Goal: Task Accomplishment & Management: Use online tool/utility

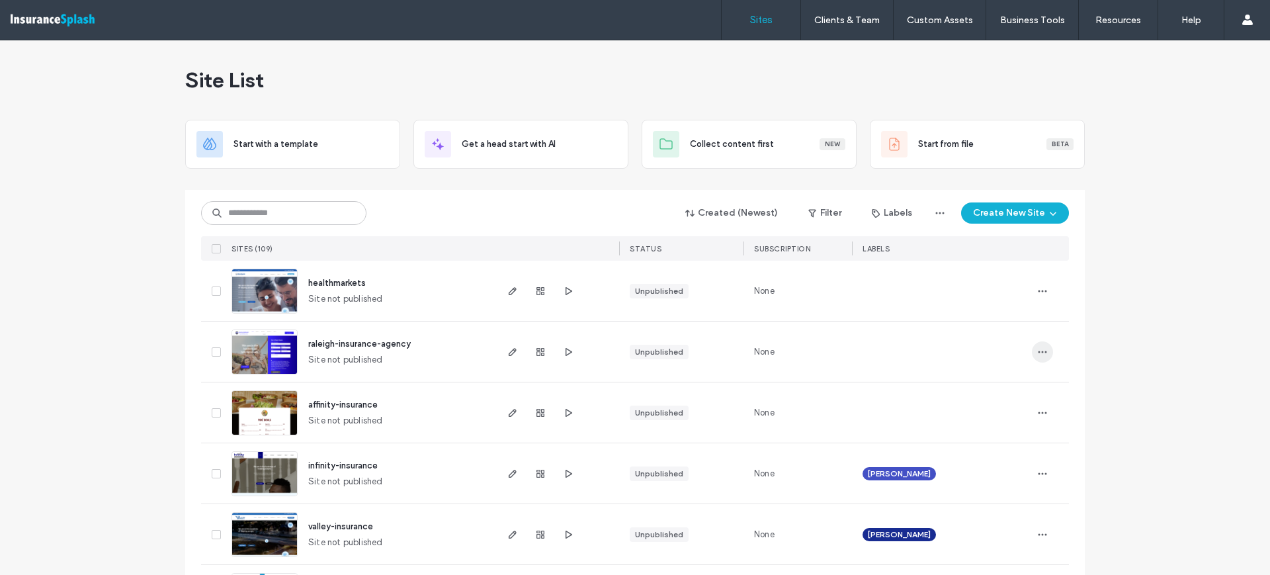
click at [1047, 346] on span "button" at bounding box center [1042, 351] width 21 height 21
click at [991, 466] on span "Assign Label" at bounding box center [979, 461] width 48 height 13
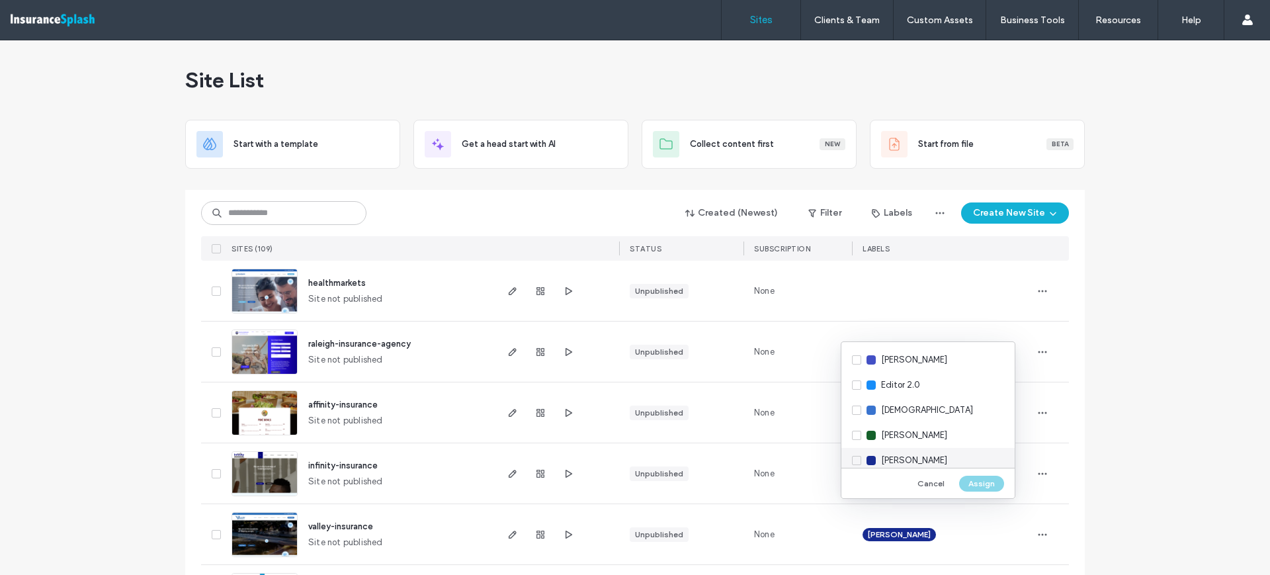
click at [905, 454] on span "Nesser" at bounding box center [914, 460] width 66 height 13
click at [980, 482] on button "Assign" at bounding box center [981, 483] width 45 height 16
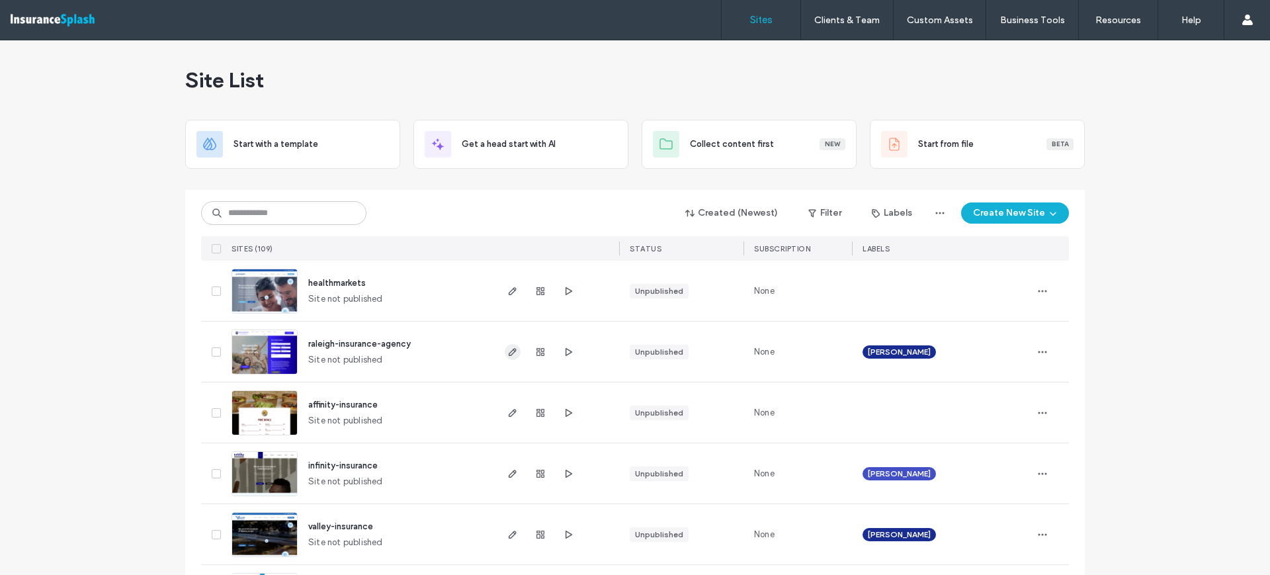
click at [507, 352] on icon "button" at bounding box center [512, 351] width 11 height 11
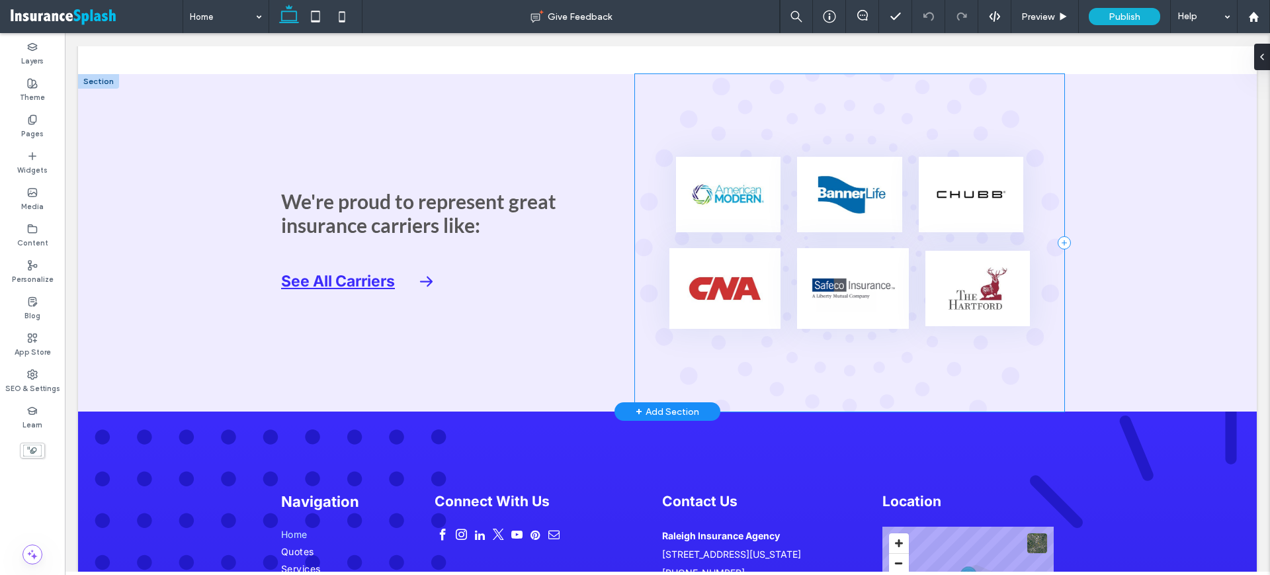
scroll to position [4298, 0]
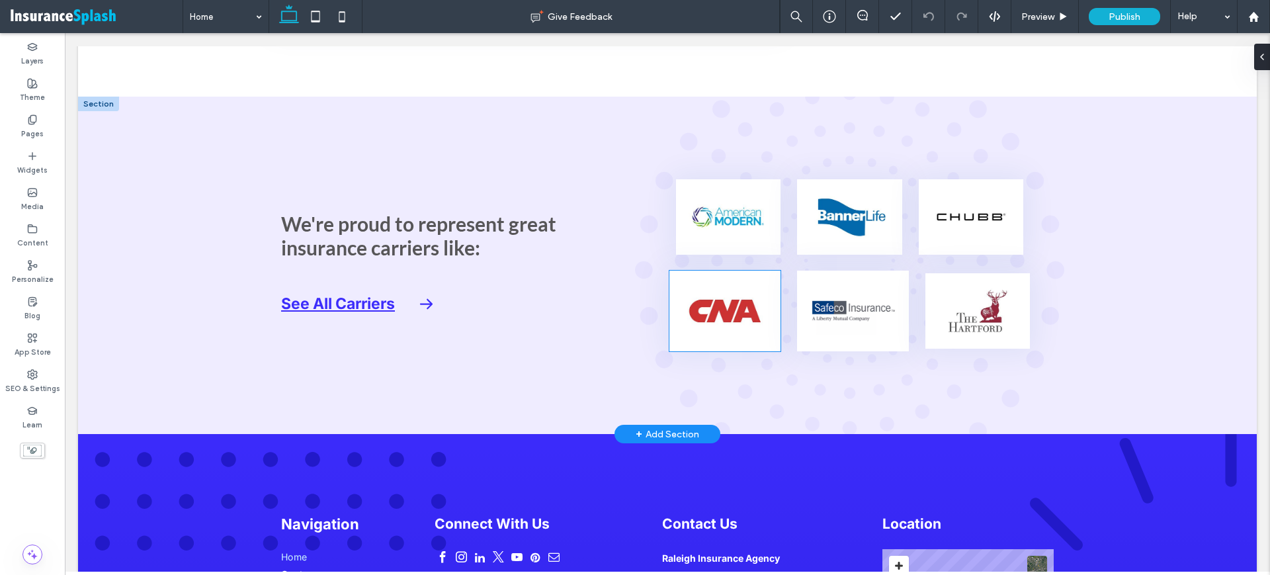
click at [732, 293] on img at bounding box center [725, 310] width 112 height 80
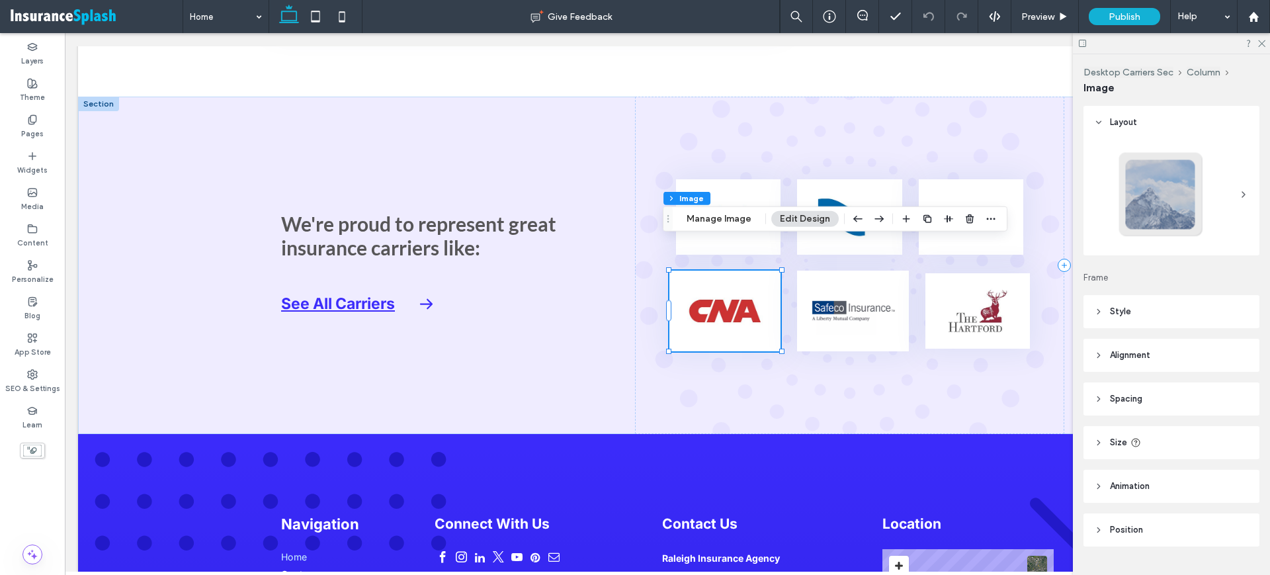
click at [739, 208] on div "Desktop Carriers Sec Column Image Manage Image Edit Design" at bounding box center [835, 218] width 345 height 25
click at [742, 218] on button "Manage Image" at bounding box center [719, 219] width 82 height 16
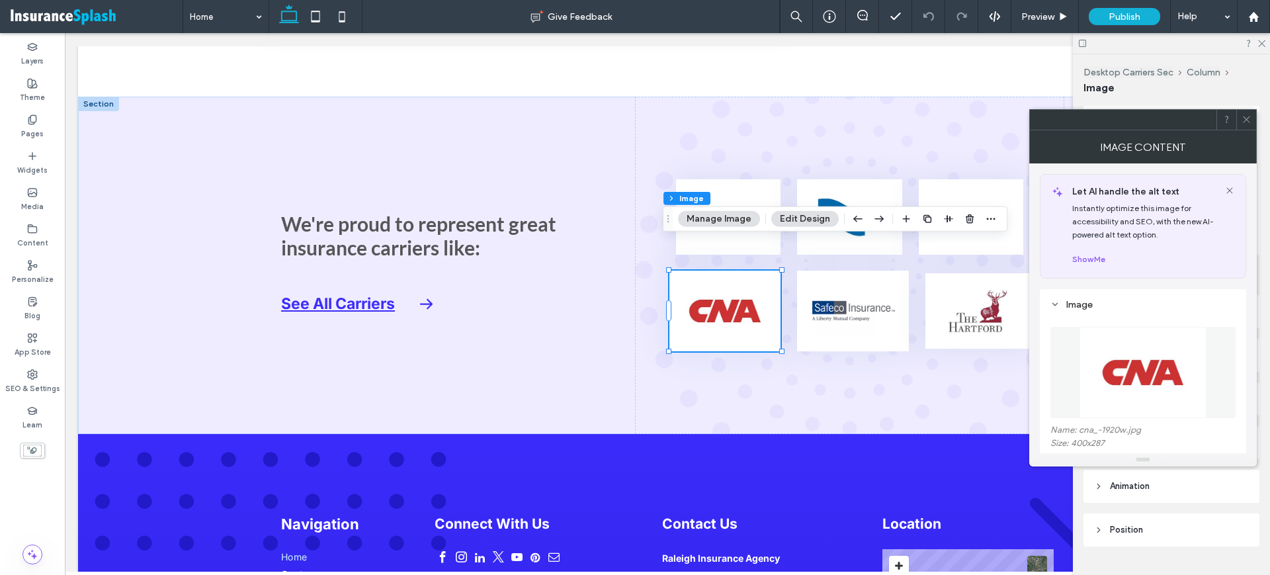
click at [1249, 120] on icon at bounding box center [1246, 119] width 10 height 10
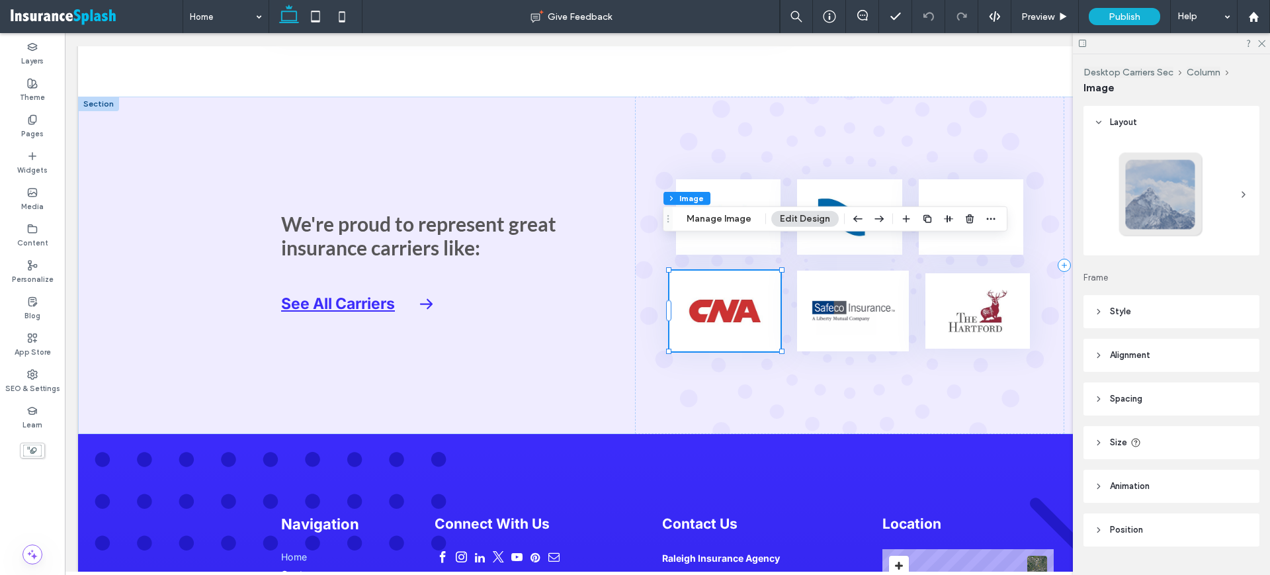
click at [1127, 313] on span "Style" at bounding box center [1120, 311] width 21 height 13
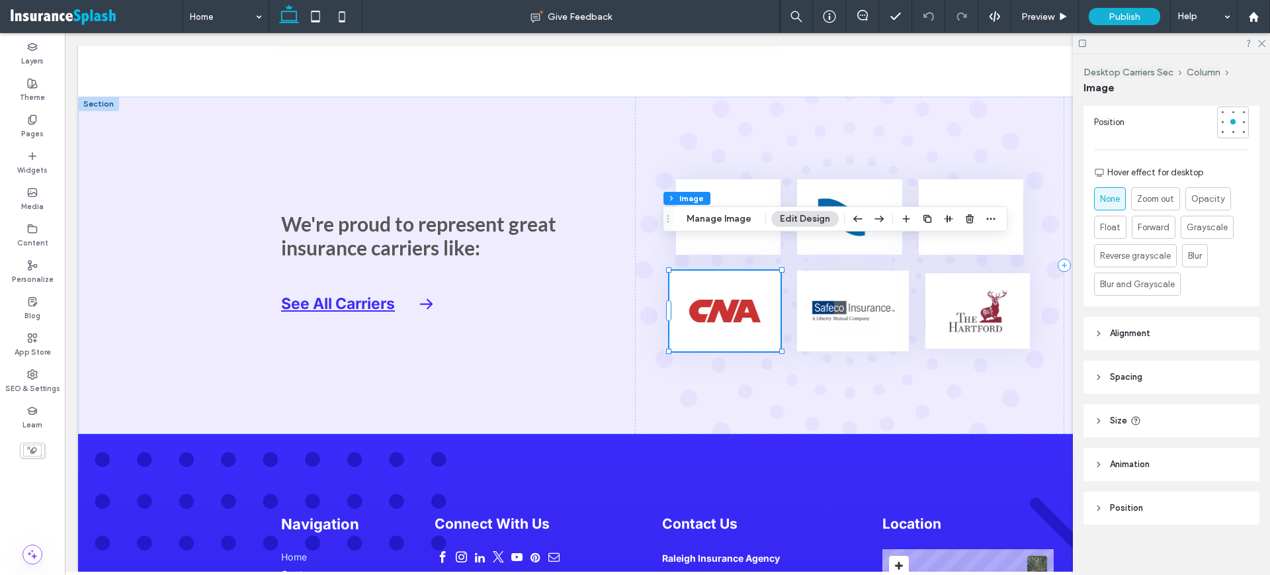
scroll to position [660, 0]
click at [1159, 408] on header "Size" at bounding box center [1171, 412] width 176 height 33
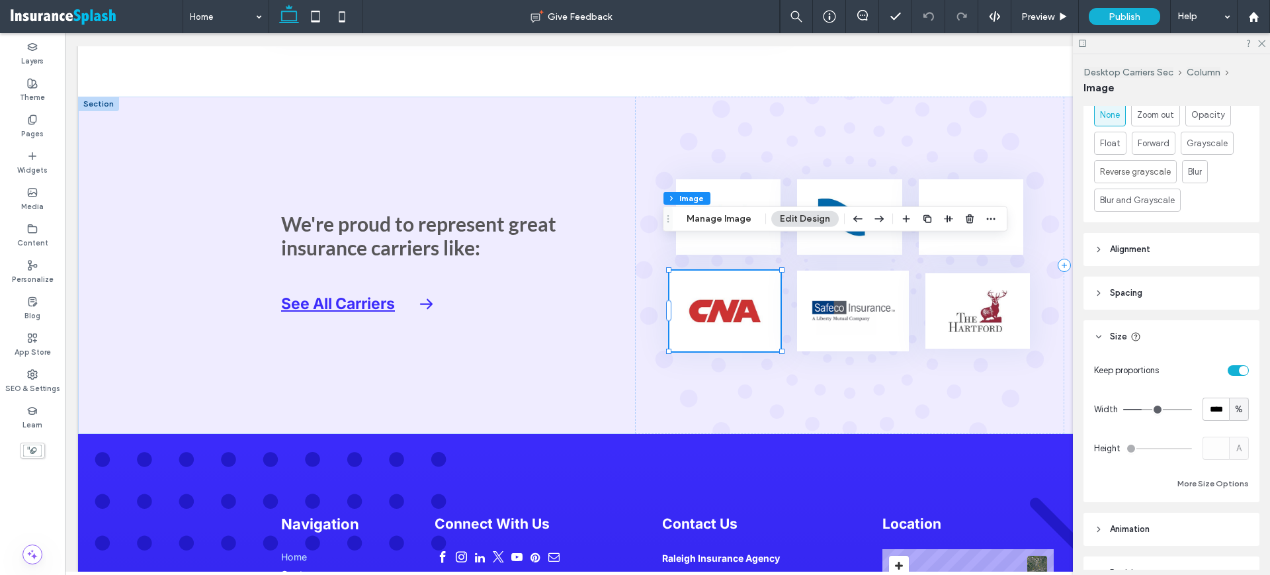
scroll to position [743, 0]
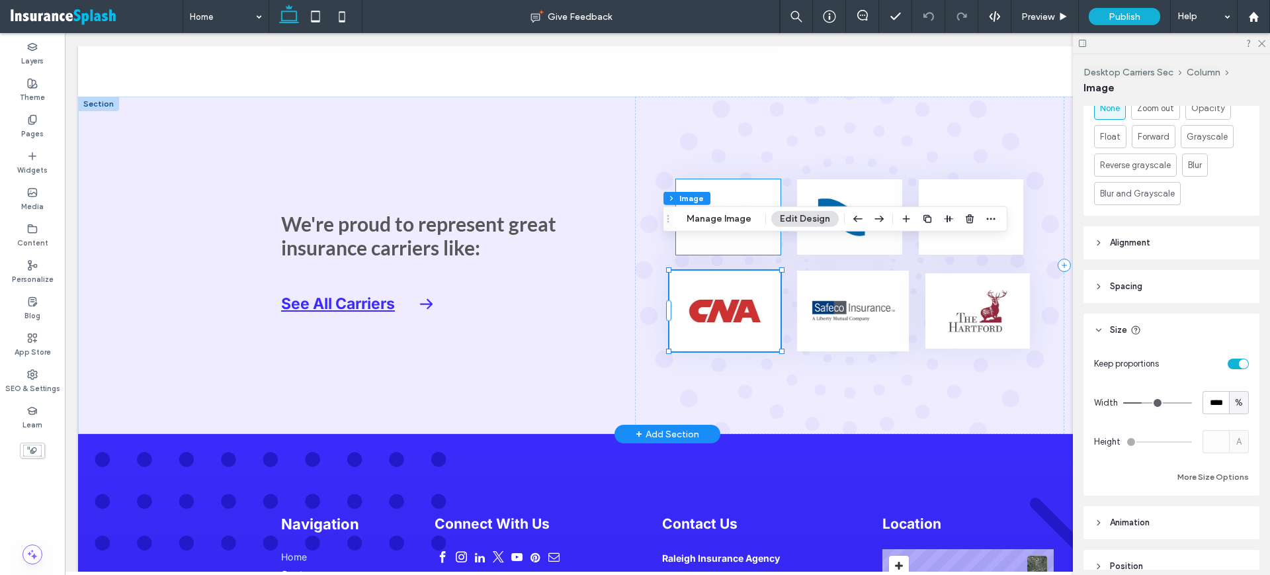
click at [705, 179] on img at bounding box center [728, 216] width 105 height 75
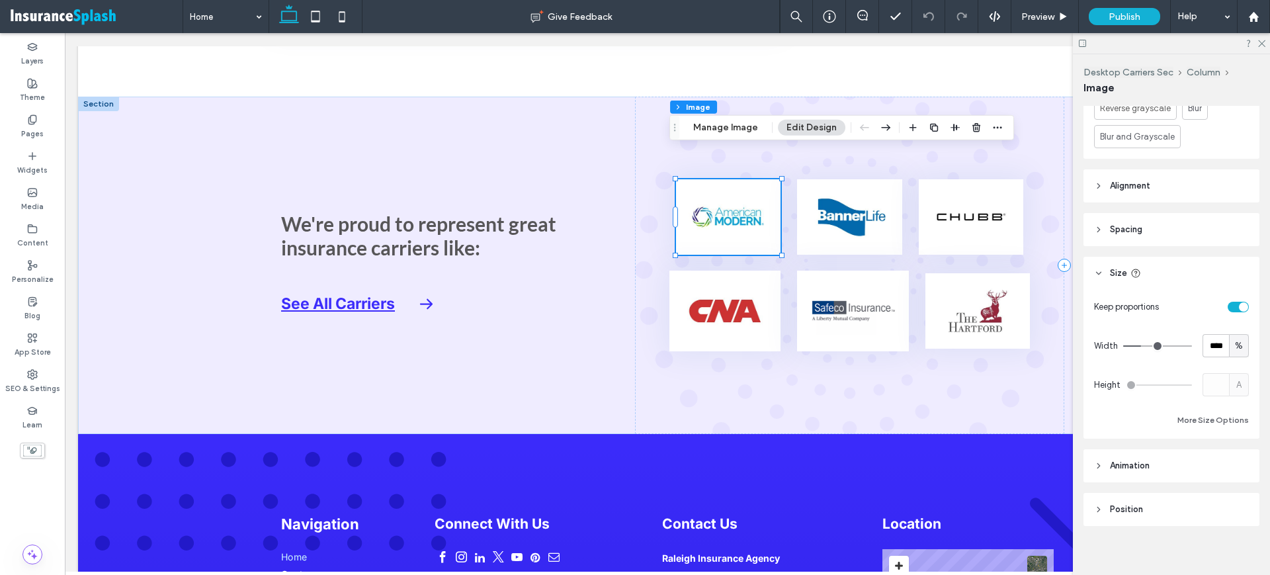
scroll to position [809, 0]
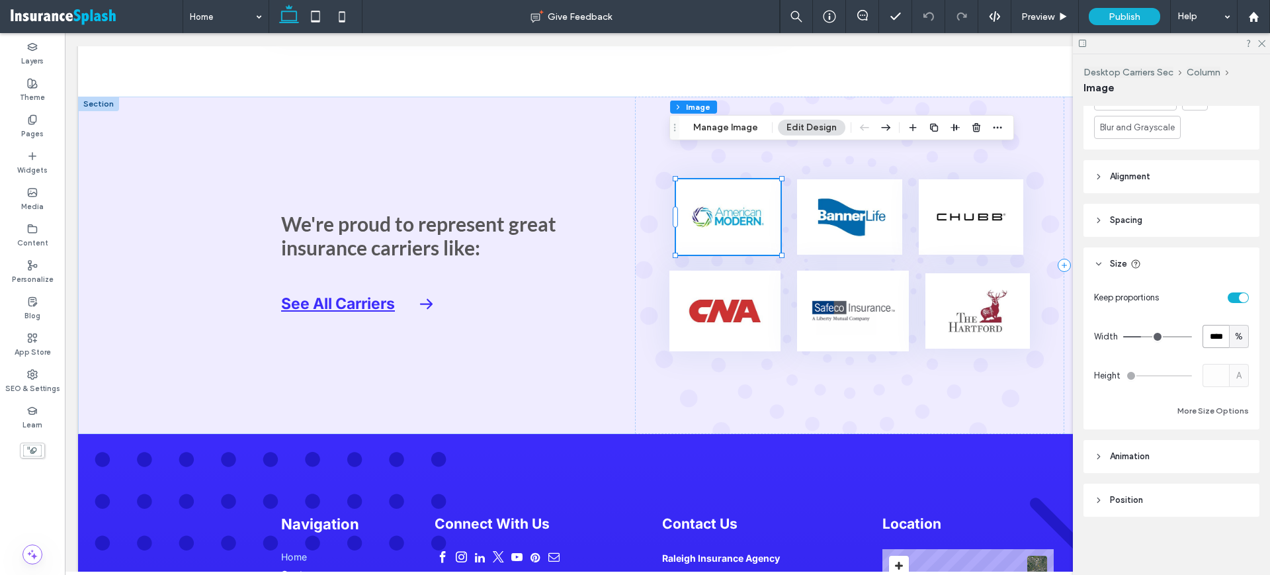
click at [1209, 336] on input "****" at bounding box center [1215, 336] width 26 height 23
click at [764, 270] on img at bounding box center [725, 310] width 112 height 80
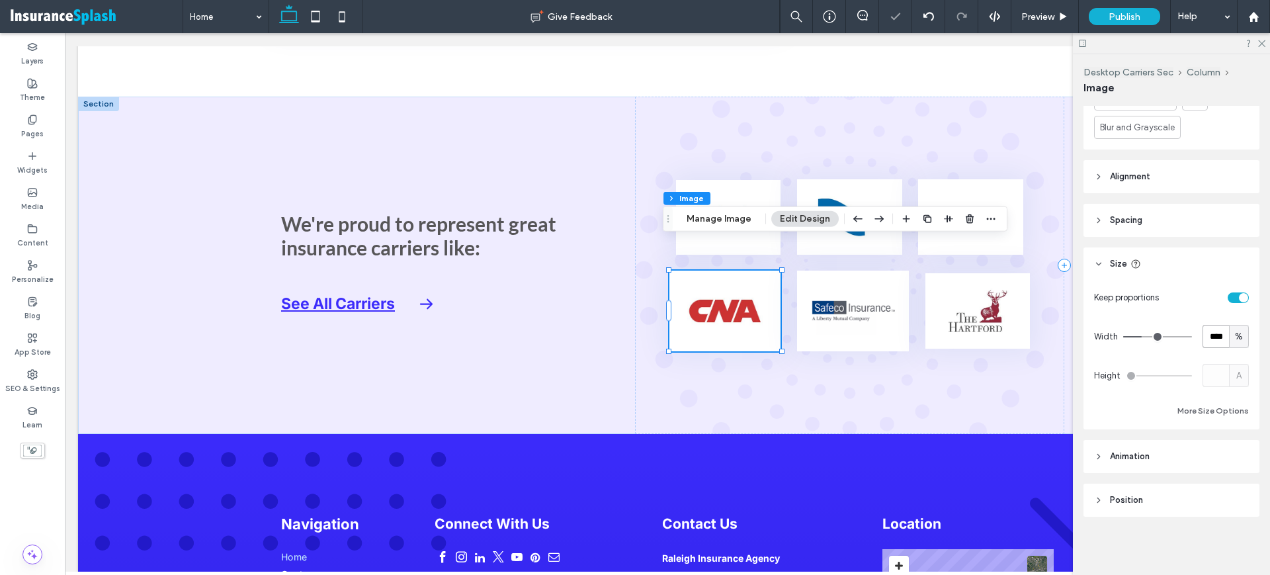
click at [1204, 334] on input "****" at bounding box center [1215, 336] width 26 height 23
paste input "number-input"
type input "****"
type input "**"
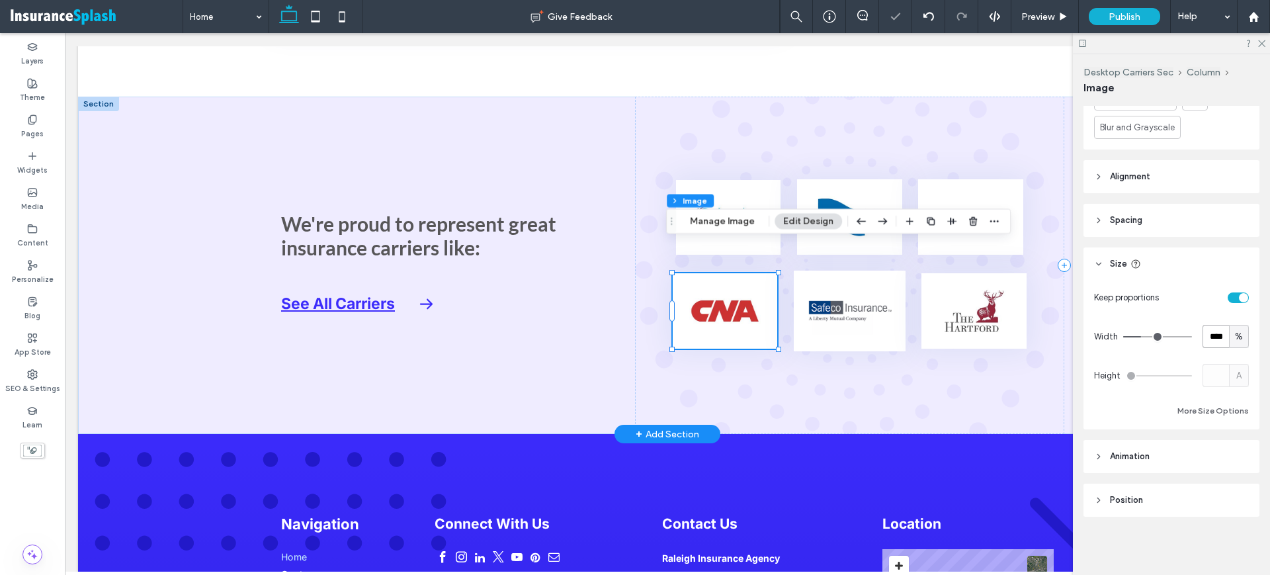
click at [849, 294] on img at bounding box center [849, 310] width 112 height 80
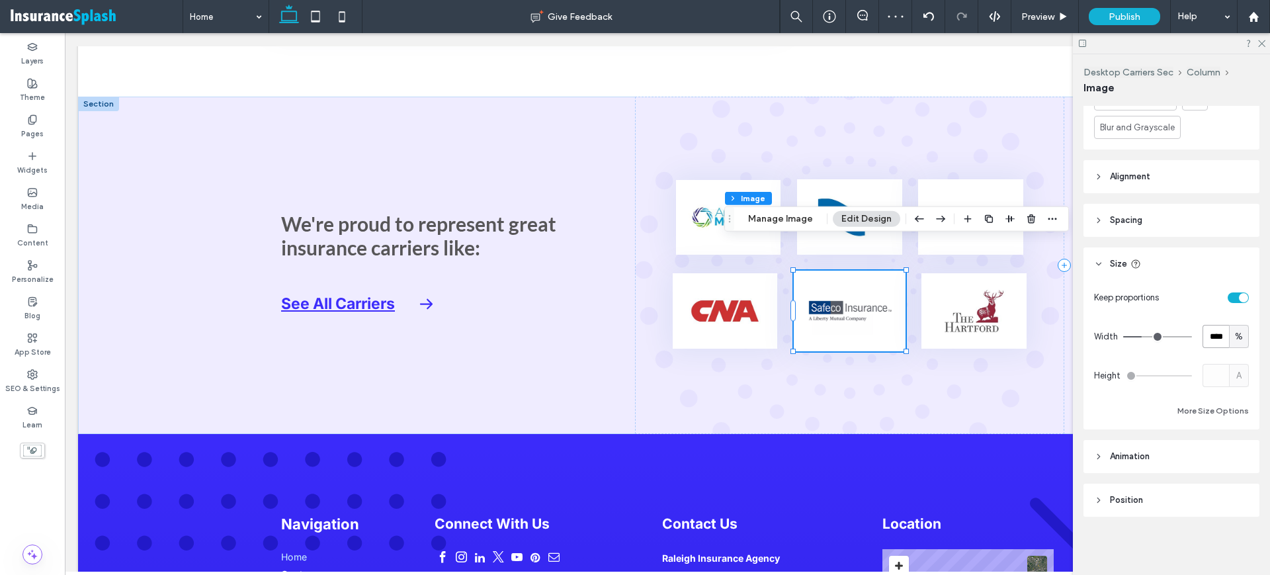
click at [1203, 339] on input "****" at bounding box center [1215, 336] width 26 height 23
paste input "number-input"
type input "****"
type input "**"
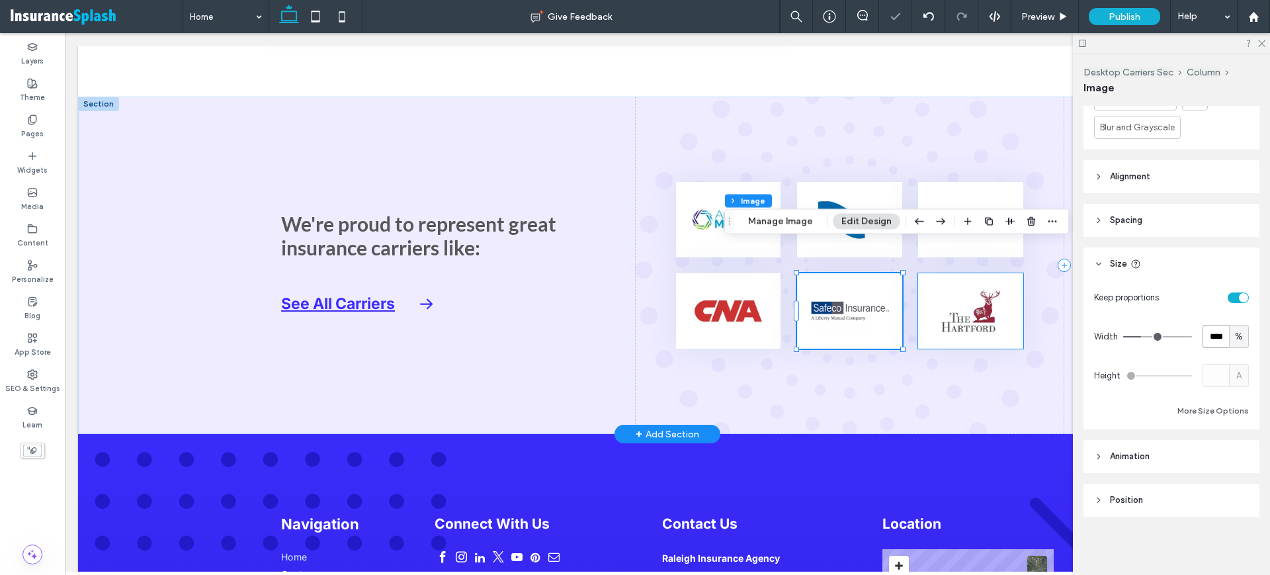
click at [928, 297] on img at bounding box center [970, 310] width 105 height 75
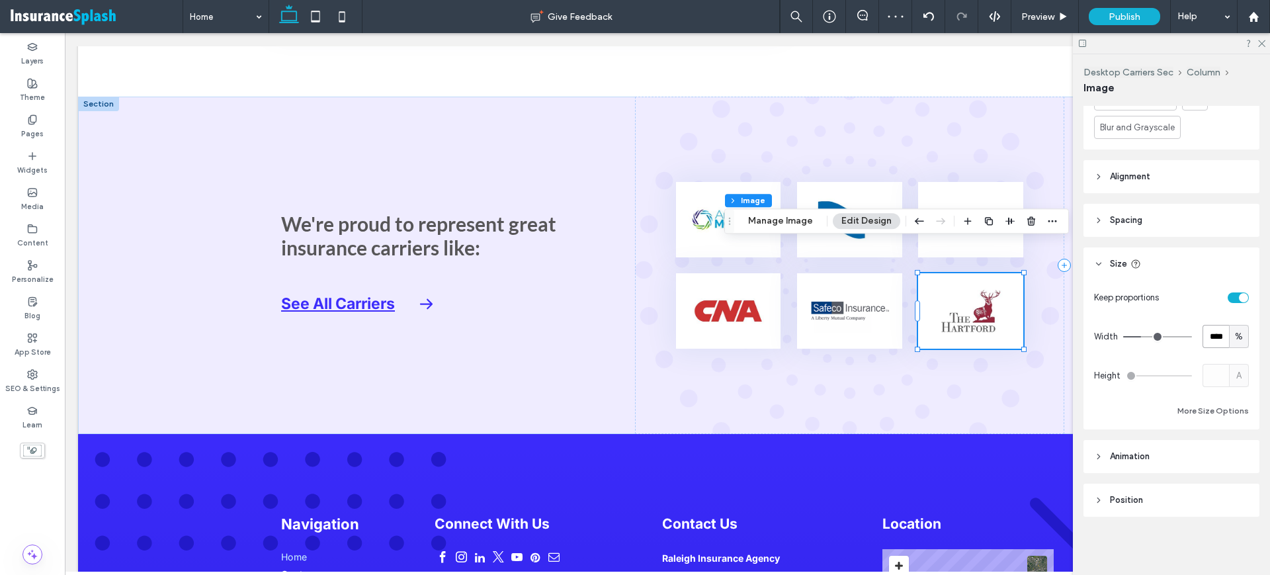
click at [1209, 339] on input "****" at bounding box center [1215, 336] width 26 height 23
click at [1031, 390] on div at bounding box center [849, 265] width 429 height 337
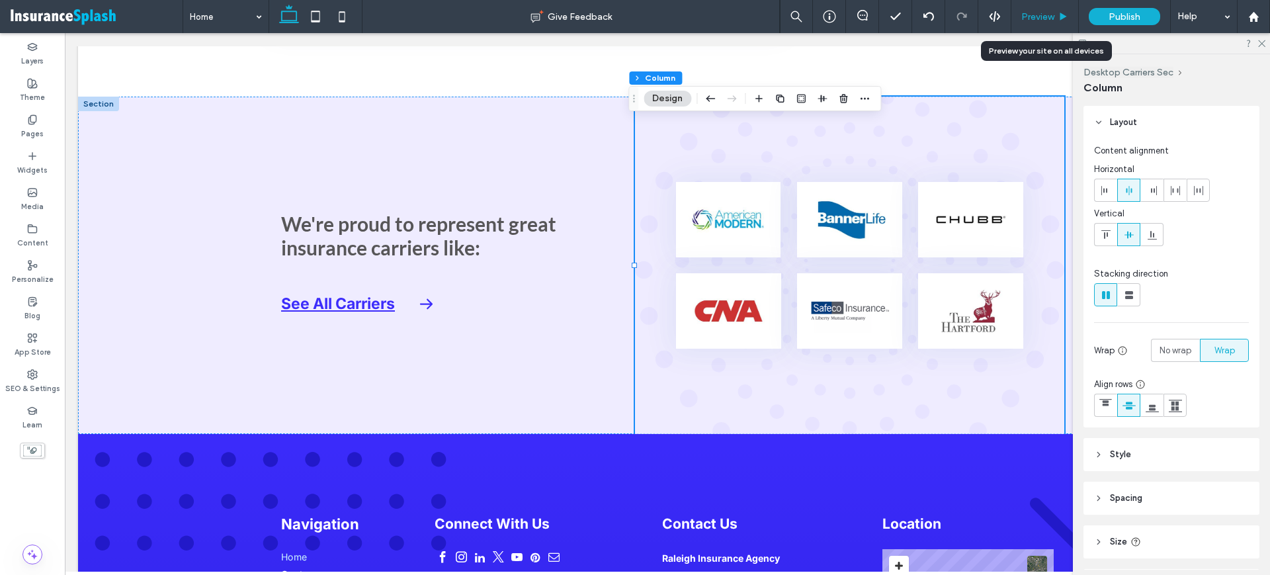
click at [1063, 15] on use at bounding box center [1063, 16] width 7 height 7
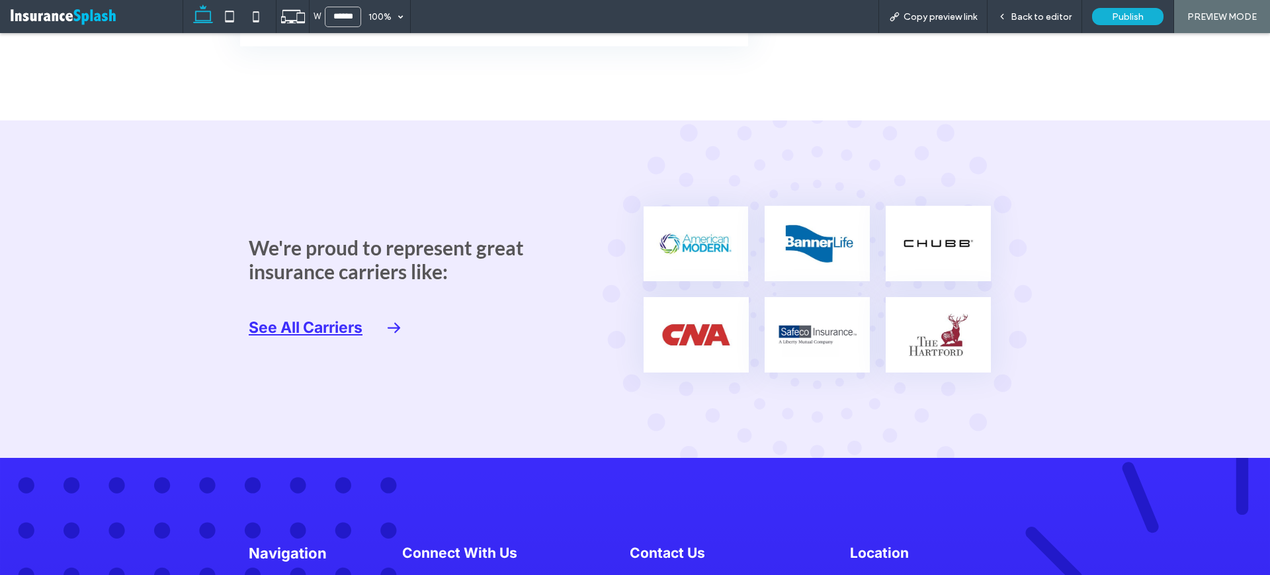
scroll to position [4323, 0]
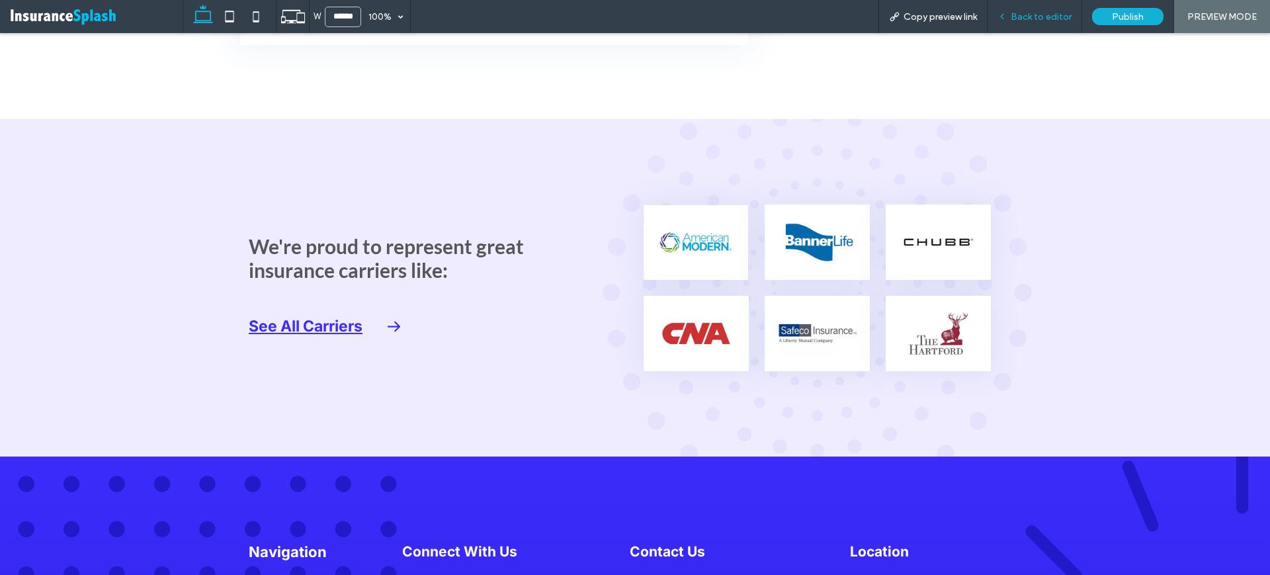
click at [1032, 30] on div "Back to editor" at bounding box center [1034, 16] width 95 height 33
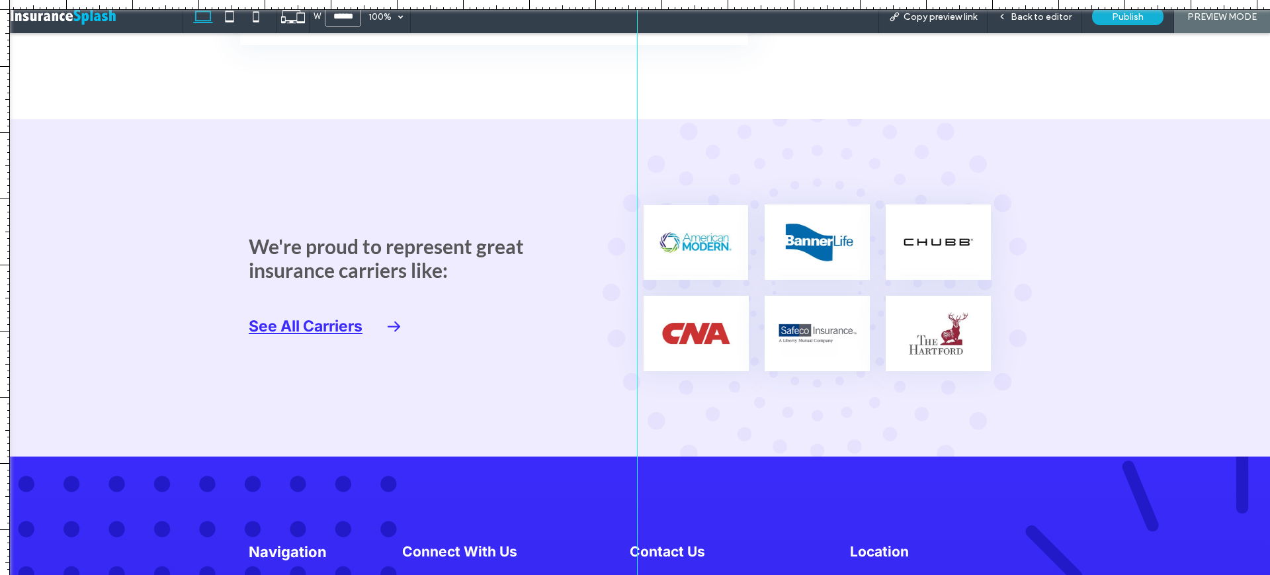
drag, startPoint x: 10, startPoint y: 84, endPoint x: 631, endPoint y: 120, distance: 621.9
click at [637, 574] on div at bounding box center [635, 575] width 1270 height 0
drag, startPoint x: 44, startPoint y: 169, endPoint x: 758, endPoint y: 179, distance: 714.2
click at [758, 574] on div at bounding box center [635, 575] width 1270 height 0
drag, startPoint x: 7, startPoint y: 167, endPoint x: 877, endPoint y: 165, distance: 870.2
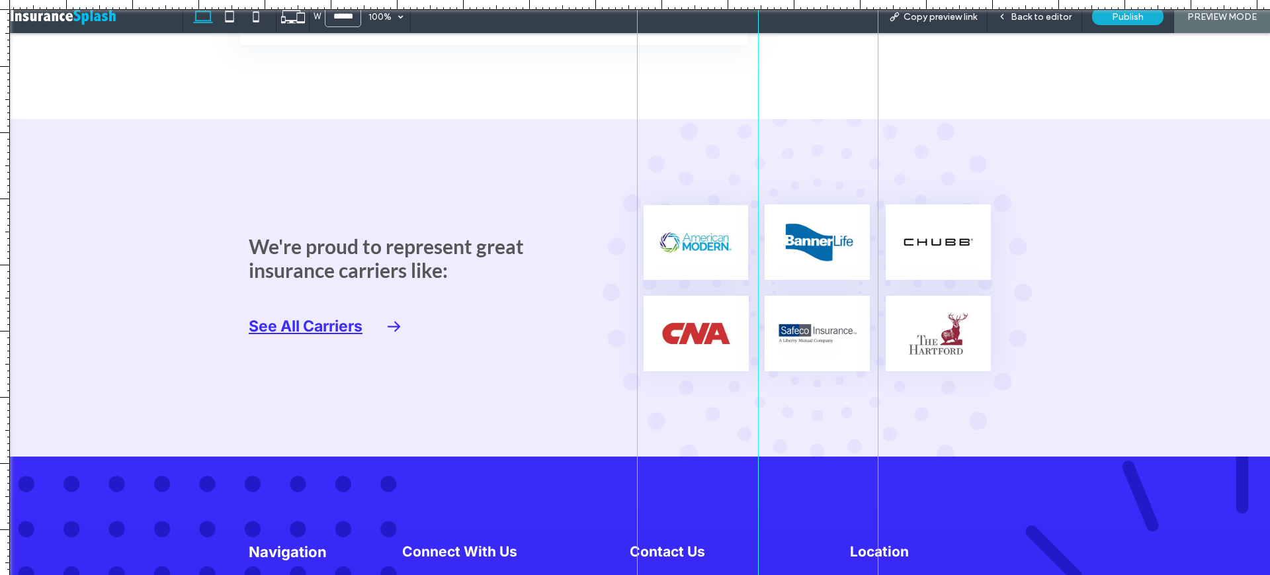
click at [877, 574] on div at bounding box center [635, 575] width 1270 height 0
drag, startPoint x: 1, startPoint y: 175, endPoint x: 735, endPoint y: 110, distance: 736.8
click at [742, 574] on div at bounding box center [635, 575] width 1270 height 0
drag, startPoint x: 0, startPoint y: 187, endPoint x: 864, endPoint y: 202, distance: 863.7
click at [864, 574] on div at bounding box center [635, 575] width 1270 height 0
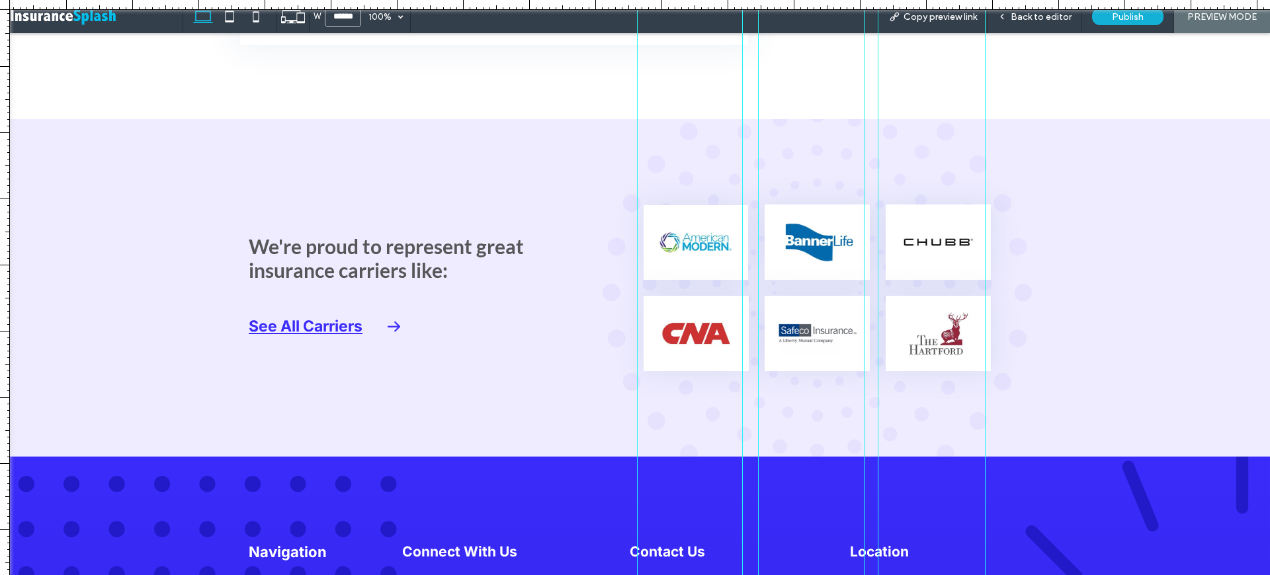
drag, startPoint x: 2, startPoint y: 211, endPoint x: 985, endPoint y: 198, distance: 982.7
click at [985, 574] on div at bounding box center [635, 575] width 1270 height 0
drag, startPoint x: 1046, startPoint y: 28, endPoint x: 1038, endPoint y: 0, distance: 29.5
click at [1046, 28] on div "Back to editor" at bounding box center [1034, 16] width 95 height 33
click at [1039, 23] on div "Back to editor" at bounding box center [1034, 16] width 95 height 33
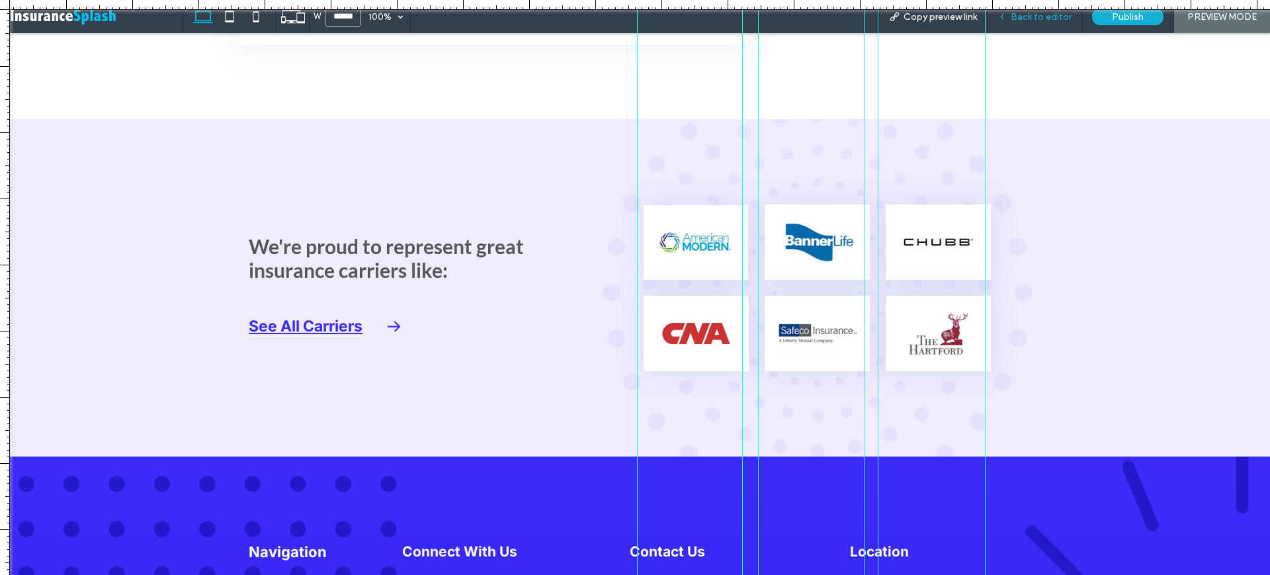
click at [1063, 19] on span "Back to editor" at bounding box center [1040, 16] width 61 height 11
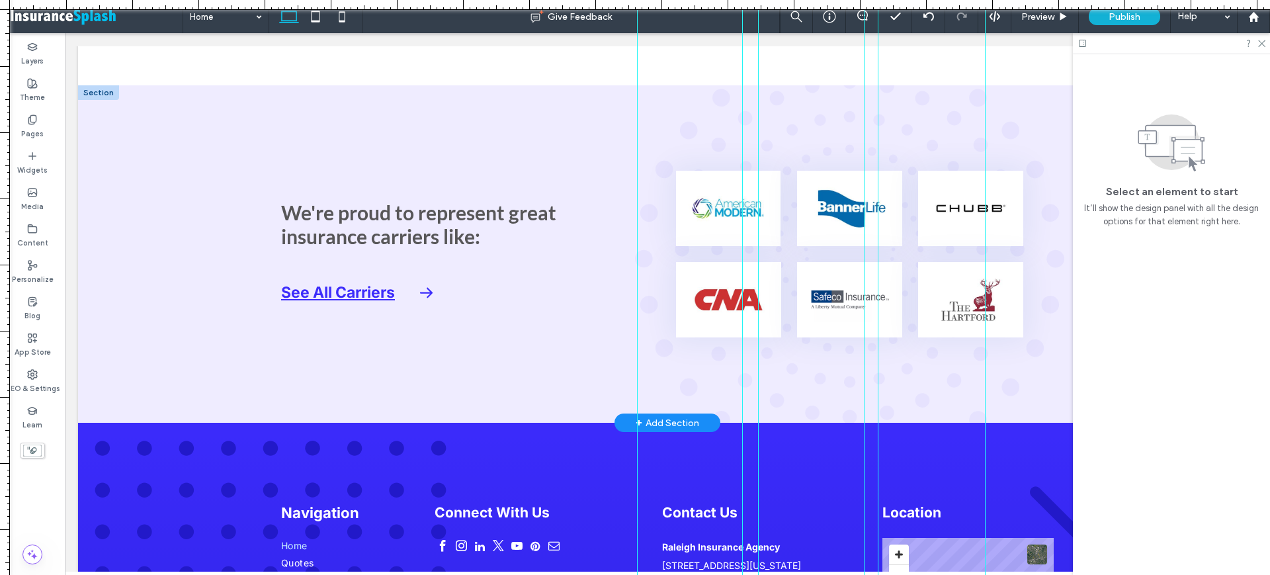
scroll to position [4298, 0]
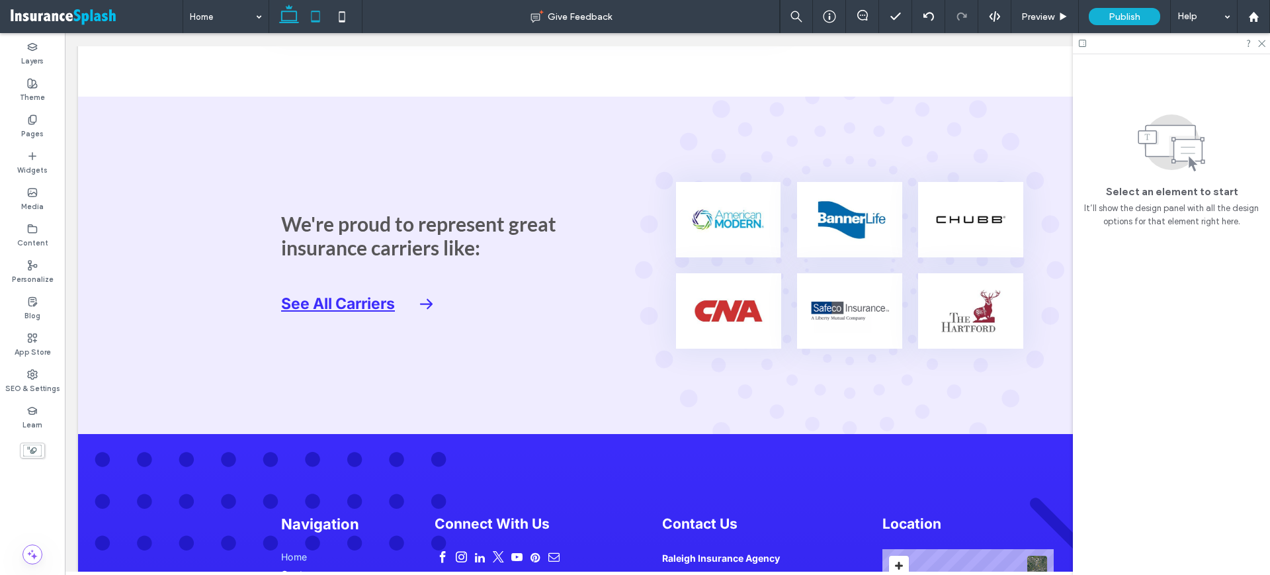
click at [309, 15] on icon at bounding box center [315, 16] width 26 height 26
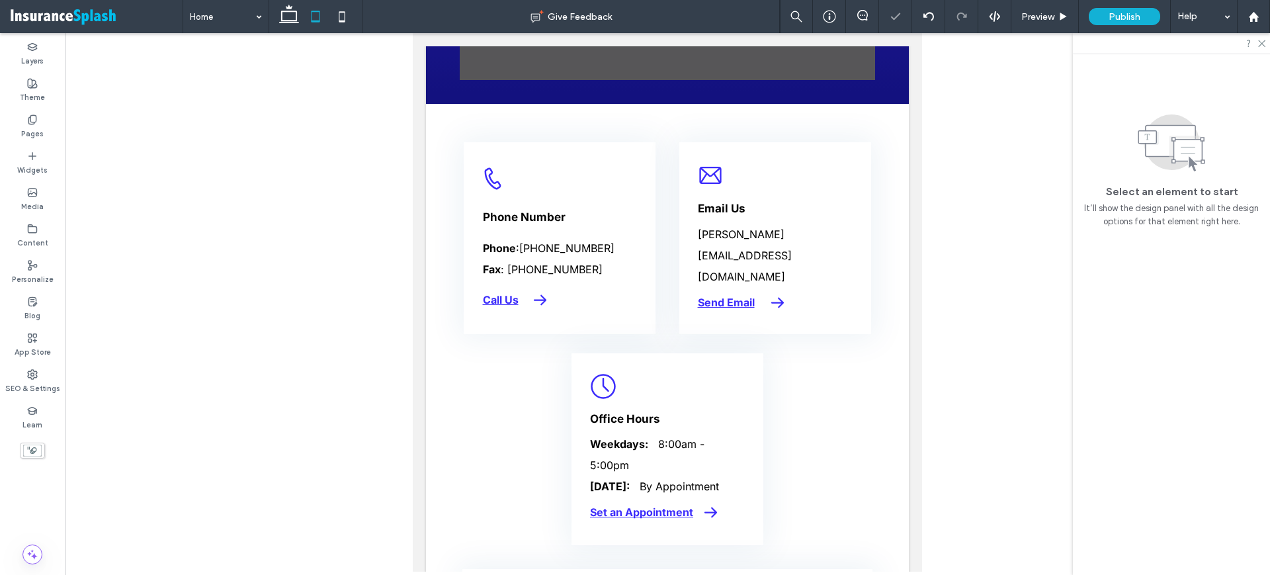
scroll to position [5265, 0]
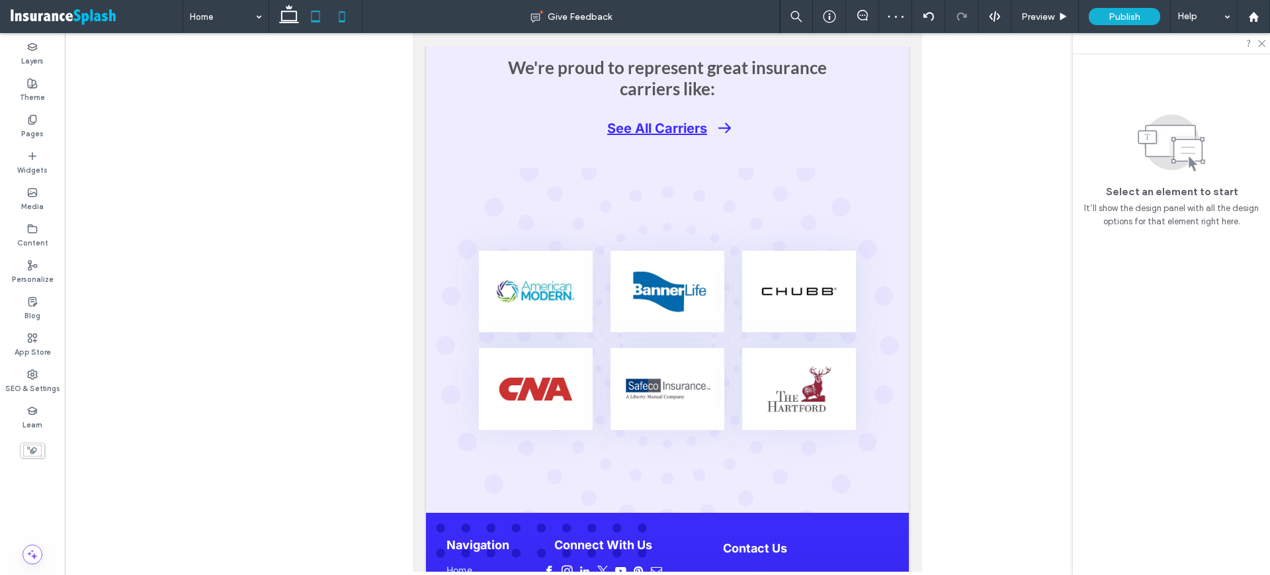
click at [338, 23] on icon at bounding box center [342, 16] width 26 height 26
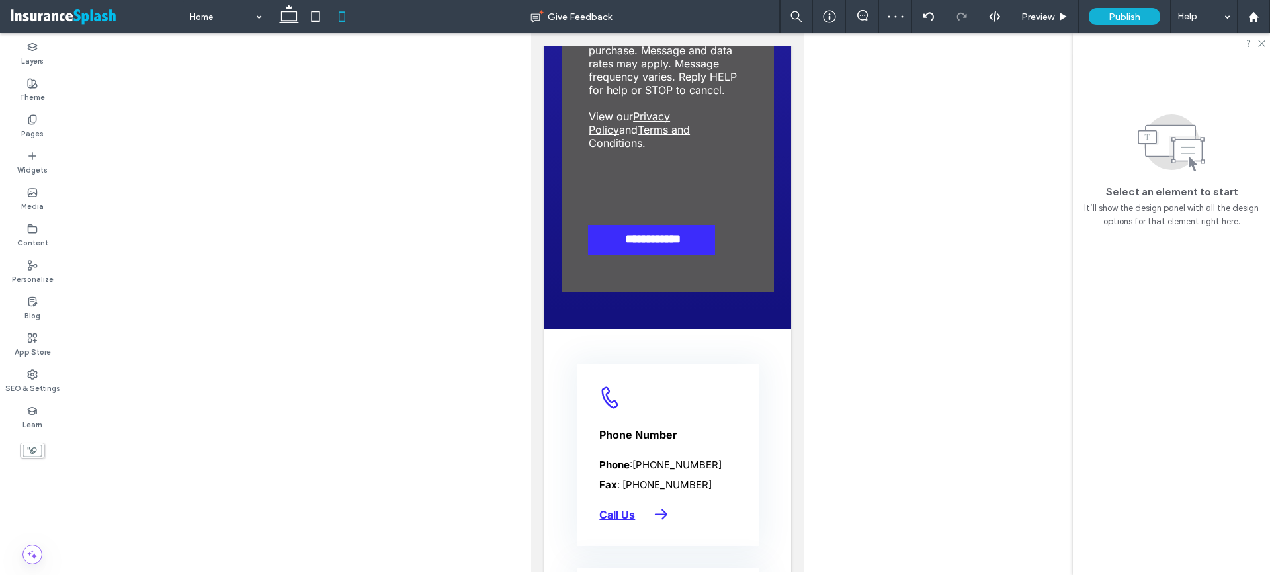
scroll to position [6750, 0]
